Goal: Book appointment/travel/reservation

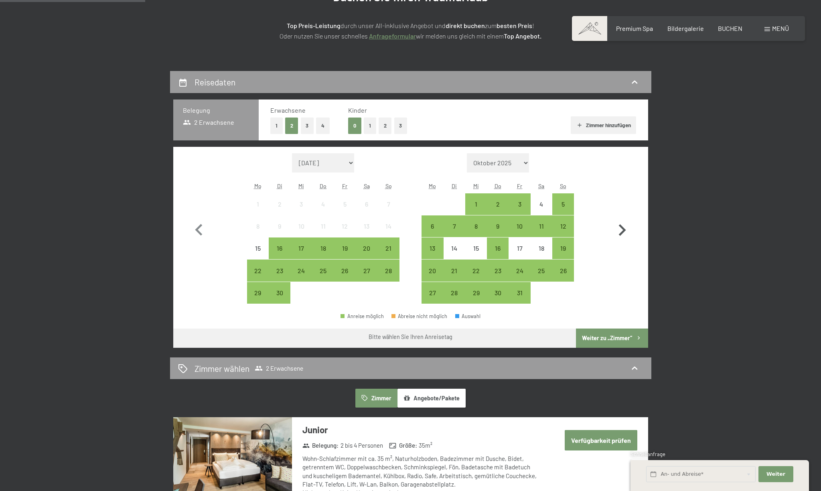
click at [625, 229] on icon "button" at bounding box center [621, 230] width 23 height 23
select select "[DATE]"
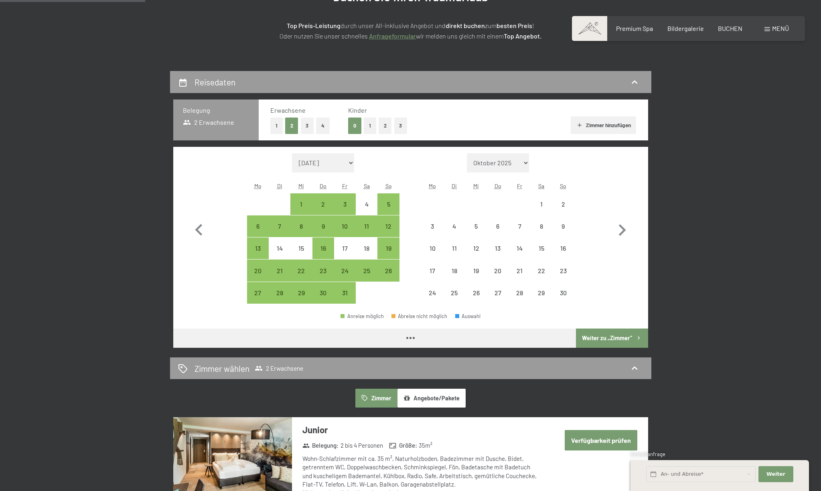
select select "[DATE]"
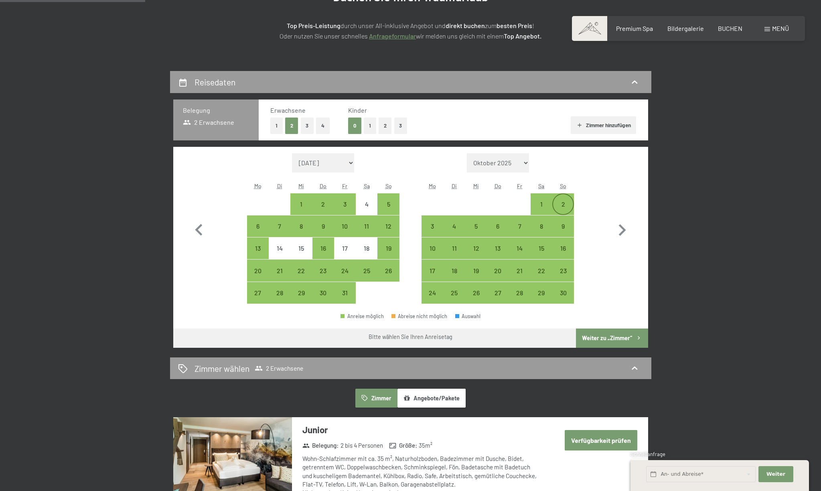
click at [562, 202] on div "2" at bounding box center [563, 211] width 20 height 20
select select "[DATE]"
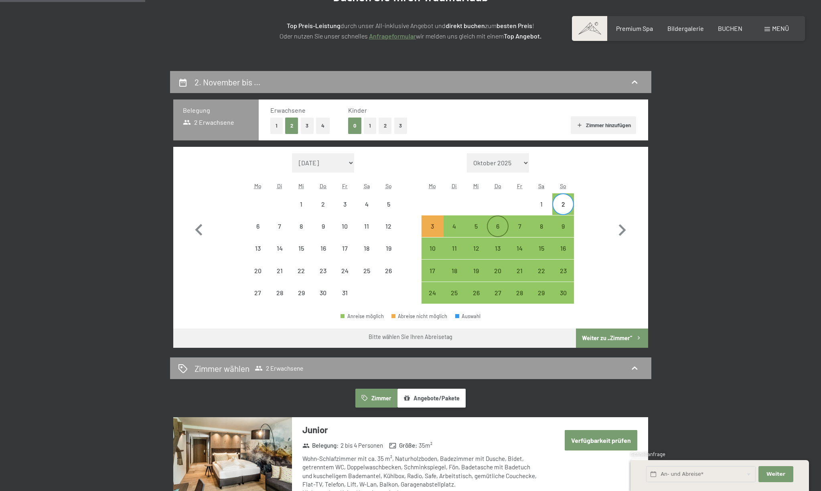
click at [493, 228] on div "6" at bounding box center [498, 233] width 20 height 20
select select "[DATE]"
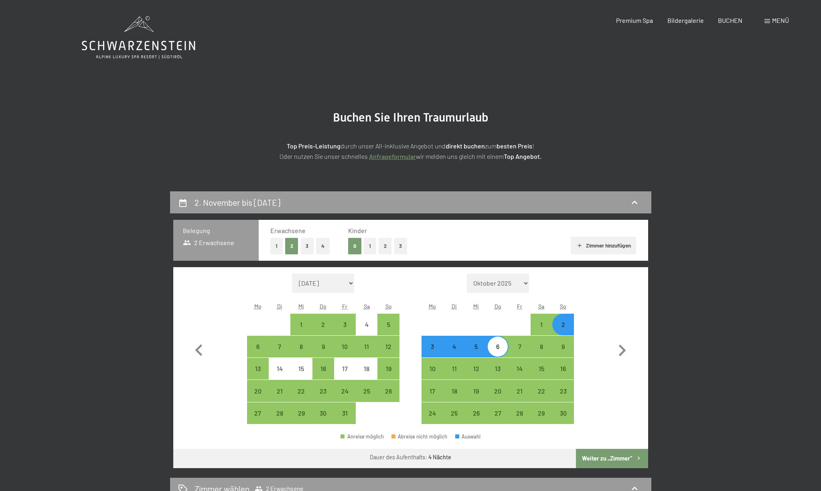
click at [454, 227] on div "Erwachsene 1 2 3 4 Kinder 0 1 2 3 Zimmer hinzufügen" at bounding box center [453, 240] width 366 height 28
click at [461, 345] on div "4" at bounding box center [454, 353] width 20 height 20
select select "[DATE]"
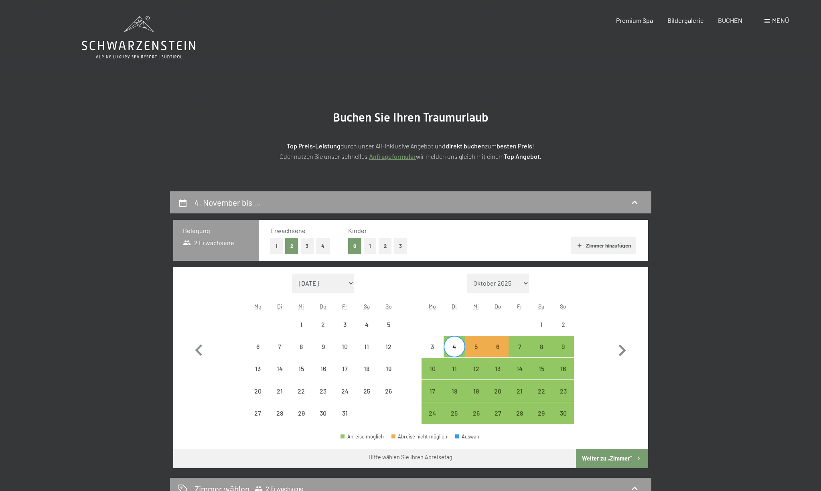
click at [459, 348] on div "4" at bounding box center [454, 353] width 20 height 20
select select "[DATE]"
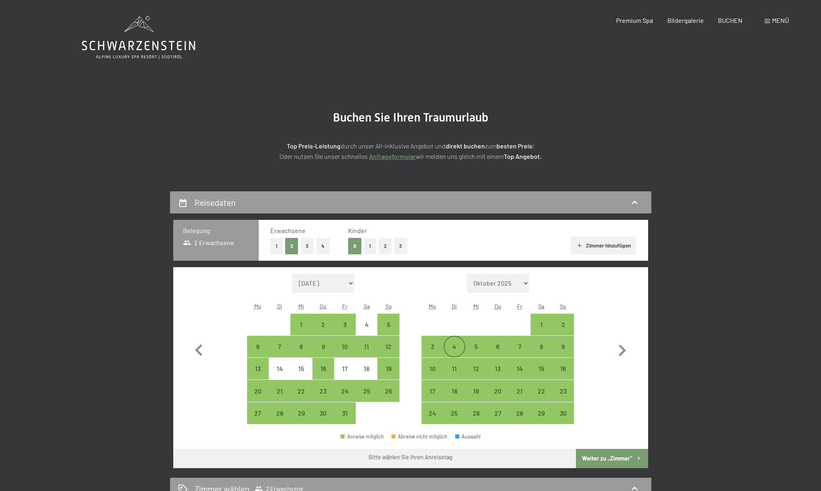
click at [459, 349] on div "4" at bounding box center [454, 353] width 20 height 20
select select "[DATE]"
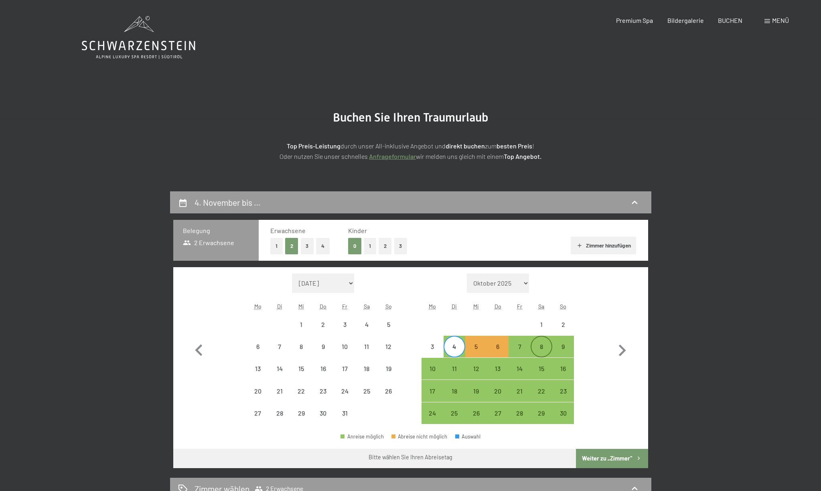
click at [539, 346] on div "8" at bounding box center [541, 353] width 20 height 20
select select "[DATE]"
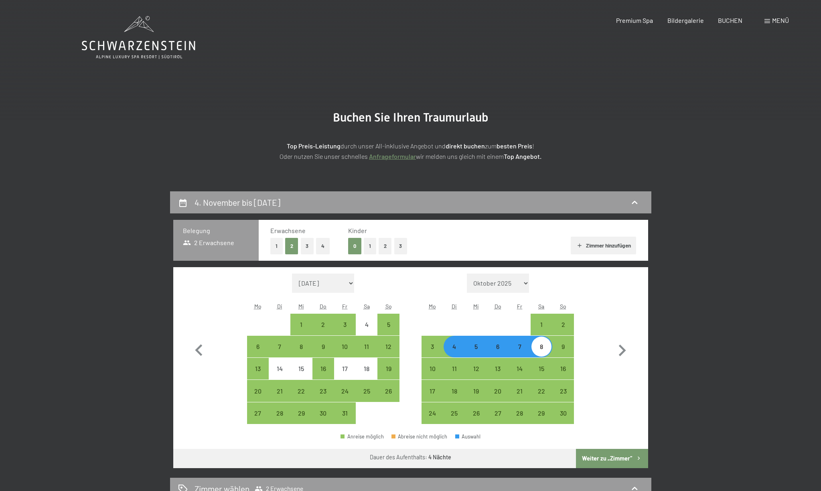
click at [471, 348] on div "5" at bounding box center [476, 353] width 20 height 20
select select "[DATE]"
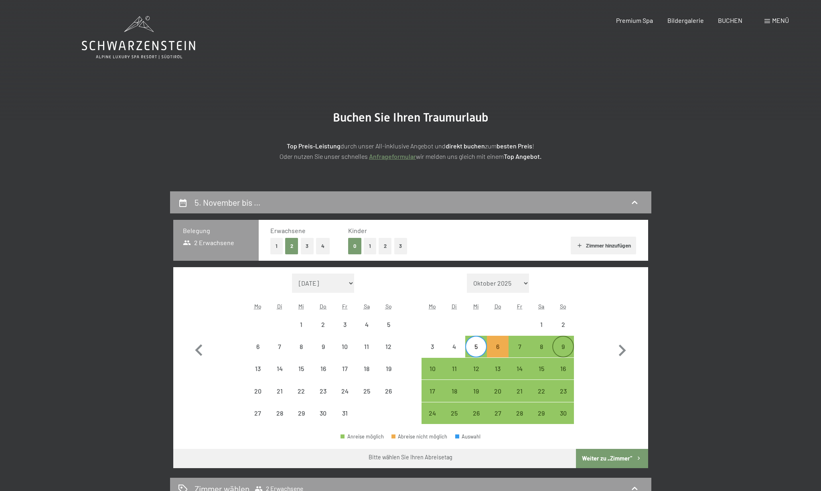
click at [571, 346] on div "9" at bounding box center [563, 353] width 20 height 20
select select "[DATE]"
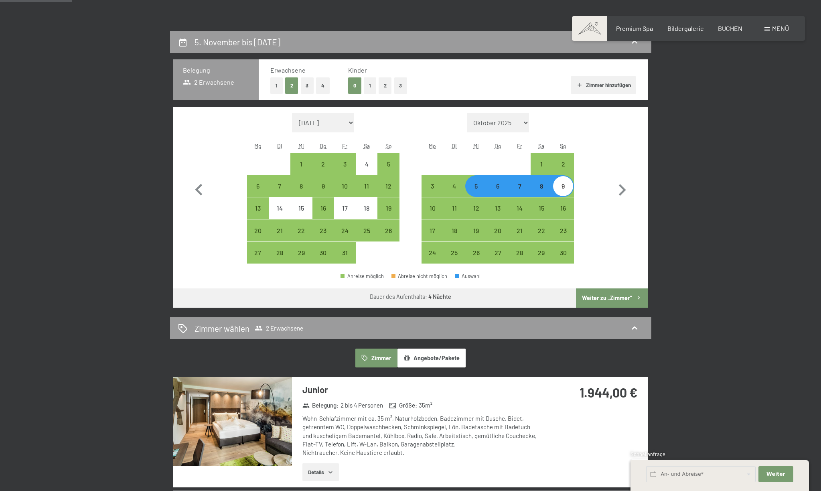
click at [605, 301] on button "Weiter zu „Zimmer“" at bounding box center [612, 297] width 72 height 19
select select "[DATE]"
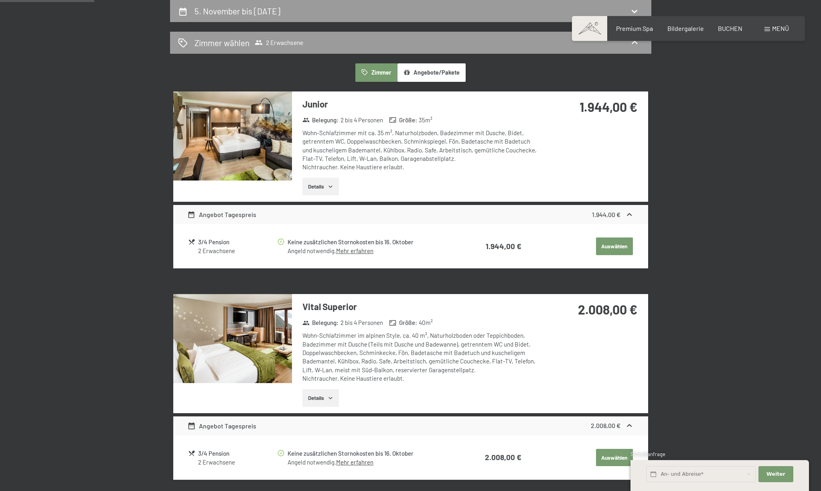
scroll to position [151, 0]
